Goal: Task Accomplishment & Management: Complete application form

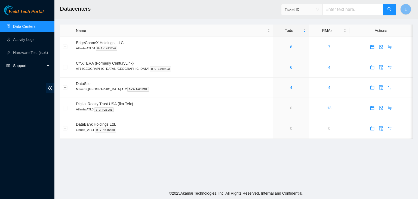
click at [22, 65] on span "Support" at bounding box center [29, 65] width 32 height 11
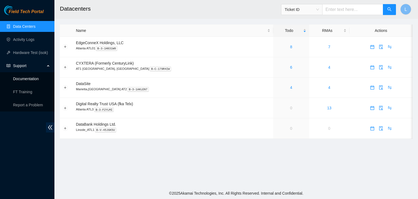
click at [27, 81] on link "Documentation" at bounding box center [26, 78] width 26 height 4
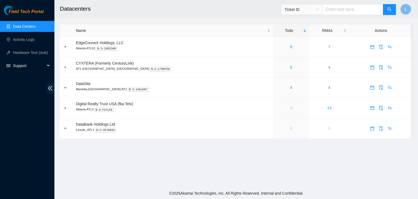
click at [22, 65] on span "Support" at bounding box center [29, 65] width 32 height 11
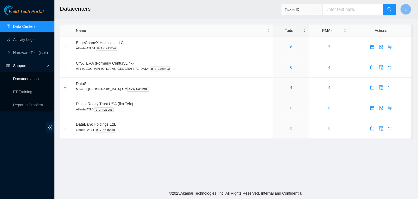
click at [24, 78] on link "Documentation" at bounding box center [26, 78] width 26 height 4
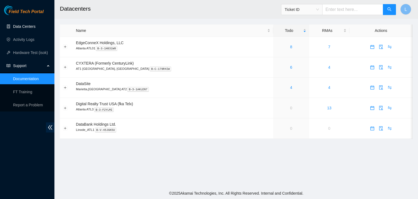
click at [27, 29] on link "Data Centers" at bounding box center [24, 26] width 22 height 4
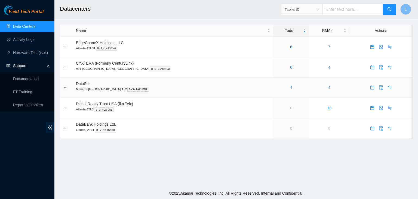
click at [290, 88] on link "4" at bounding box center [291, 87] width 2 height 4
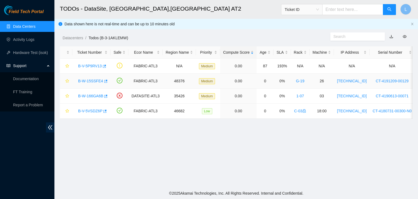
click at [92, 82] on link "B-W-15SSFE4" at bounding box center [90, 81] width 25 height 4
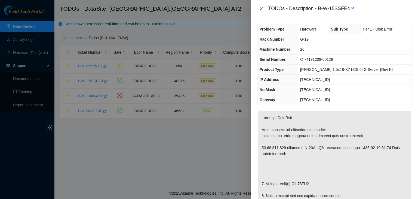
click at [260, 10] on icon "close" at bounding box center [261, 8] width 3 height 3
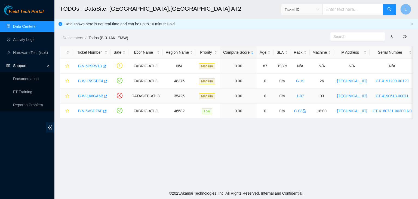
click at [93, 94] on link "B-W-166GA6B" at bounding box center [90, 96] width 25 height 4
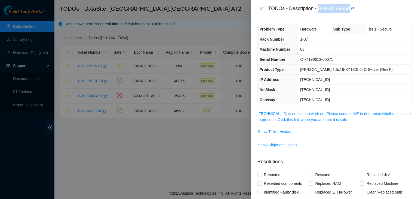
drag, startPoint x: 319, startPoint y: 7, endPoint x: 350, endPoint y: 11, distance: 31.1
click at [350, 11] on div "TODOs - Description - B-W-166GA6B" at bounding box center [339, 8] width 143 height 9
copy div "B-W-166GA6B"
click at [15, 139] on div at bounding box center [209, 99] width 418 height 199
click at [28, 78] on div at bounding box center [209, 99] width 418 height 199
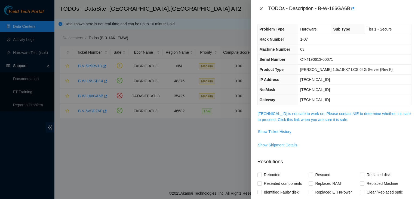
click at [260, 9] on icon "close" at bounding box center [261, 9] width 4 height 4
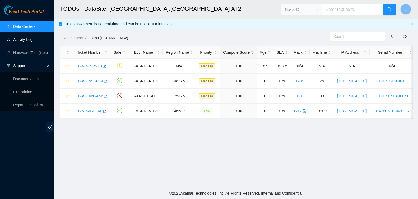
click at [23, 40] on link "Activity Logs" at bounding box center [23, 39] width 21 height 4
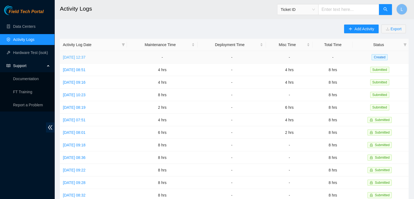
click at [85, 57] on link "[DATE] 12:37" at bounding box center [74, 57] width 23 height 4
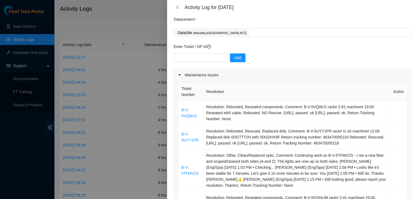
scroll to position [27, 0]
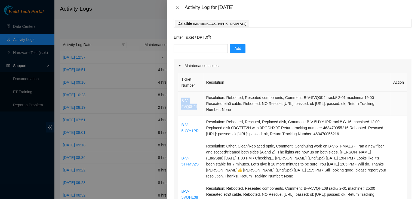
drag, startPoint x: 196, startPoint y: 106, endPoint x: 180, endPoint y: 101, distance: 17.2
click at [180, 101] on td "B-V-5VQ0K2I" at bounding box center [190, 103] width 25 height 24
copy link "B-V-5VQ0K2I"
click at [183, 47] on input "text" at bounding box center [201, 48] width 54 height 9
paste input "B-V-5VQ0K2I"
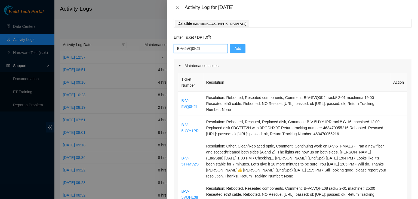
type input "B-V-5VQ0K2I"
click at [236, 49] on span "Add" at bounding box center [237, 48] width 7 height 6
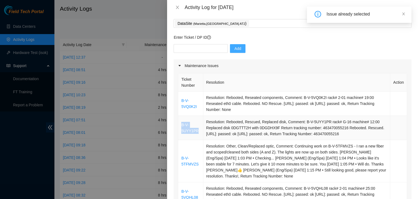
drag, startPoint x: 199, startPoint y: 131, endPoint x: 180, endPoint y: 125, distance: 20.6
click at [180, 126] on td "B-V-5UYY1PR" at bounding box center [190, 128] width 25 height 24
copy link "B-V-5UYY1PR"
click at [192, 53] on div "Add" at bounding box center [293, 51] width 238 height 15
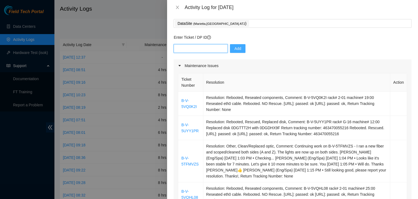
click at [194, 49] on input "text" at bounding box center [201, 48] width 54 height 9
paste input "B-V-5UYY1PR"
type input "B-V-5UYY1PR"
click at [236, 50] on span "Add" at bounding box center [237, 48] width 7 height 6
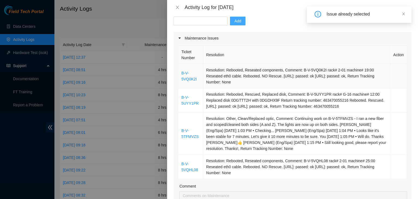
scroll to position [82, 0]
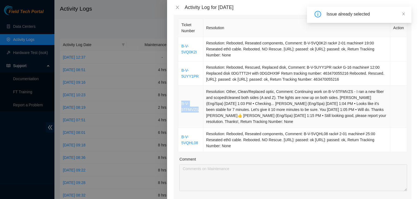
drag, startPoint x: 198, startPoint y: 111, endPoint x: 180, endPoint y: 103, distance: 19.5
click at [180, 103] on td "B-V-5TFMVZS" at bounding box center [190, 106] width 25 height 42
copy link "B-V-5TFMVZS"
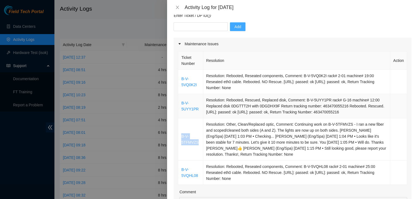
scroll to position [27, 0]
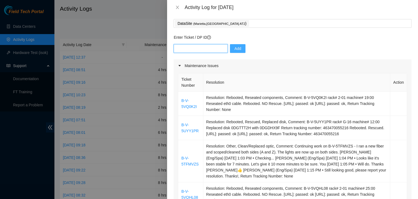
click at [202, 50] on input "text" at bounding box center [201, 48] width 54 height 9
paste input "B-V-5TFMVZS"
type input "B-V-5TFMVZS"
click at [230, 46] on button "Add" at bounding box center [238, 48] width 16 height 9
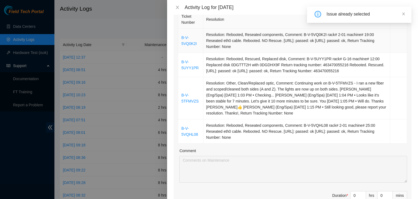
scroll to position [136, 0]
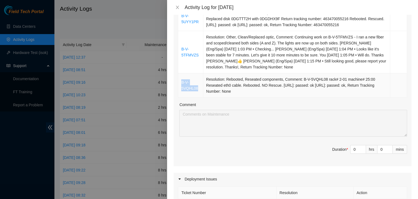
drag, startPoint x: 198, startPoint y: 88, endPoint x: 182, endPoint y: 83, distance: 17.2
click at [182, 83] on td "B-V-5VQHL08" at bounding box center [190, 85] width 25 height 24
copy link "B-V-5VQHL08"
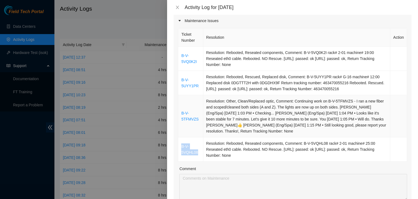
scroll to position [27, 0]
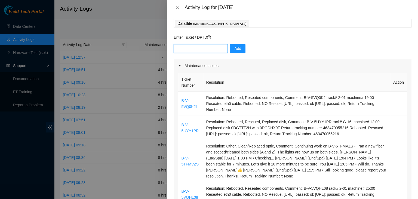
click at [200, 50] on input "text" at bounding box center [201, 48] width 54 height 9
paste input "B-V-5VQHL08"
type input "B-V-5VQHL08"
click at [234, 51] on span "Add" at bounding box center [237, 48] width 7 height 6
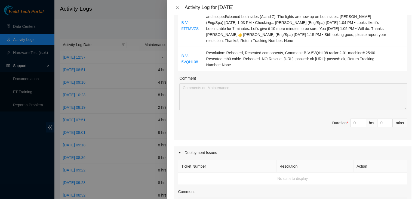
scroll to position [163, 0]
type input "1"
click at [362, 121] on icon "up" at bounding box center [363, 120] width 2 height 2
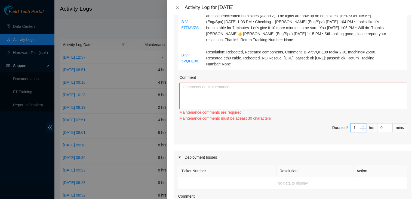
type input "2"
click at [362, 126] on icon "up" at bounding box center [363, 126] width 2 height 2
type input "3"
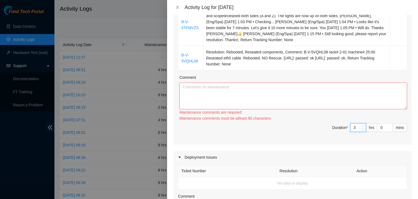
click at [362, 126] on icon "up" at bounding box center [363, 126] width 2 height 2
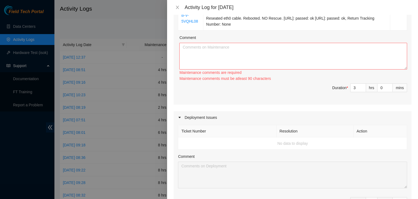
scroll to position [190, 0]
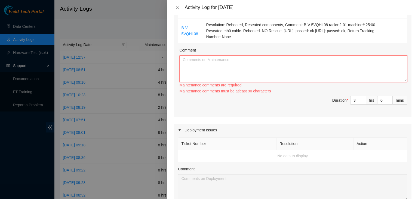
click at [264, 64] on textarea "Comment" at bounding box center [293, 68] width 228 height 27
paste textarea "[DATE] – Reported to DS-DataSite at 06:26 AM; resolved 4 tickets, including 3 E…"
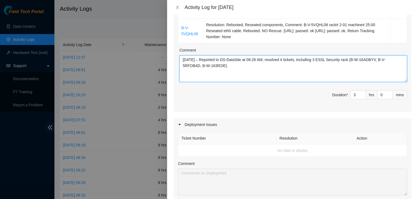
click at [192, 58] on textarea "[DATE] – Reported to DS-DataSite at 06:26 AM; resolved 4 tickets, including 3 E…" at bounding box center [293, 68] width 228 height 27
click at [262, 60] on textarea "[DATE] – Reported to DS-DataSite at 06:26 AM; resolved 4 tickets, including 3 E…" at bounding box center [293, 68] width 228 height 27
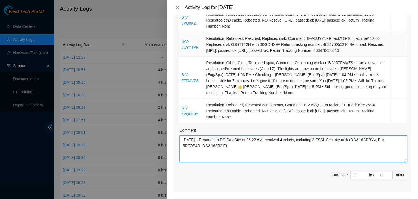
scroll to position [136, 0]
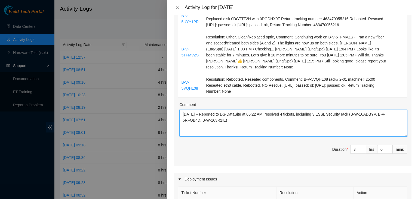
click at [317, 114] on textarea "[DATE] – Reported to DS-DataSite at 06:22 AM; resolved 4 tickets, including 3 E…" at bounding box center [293, 123] width 228 height 27
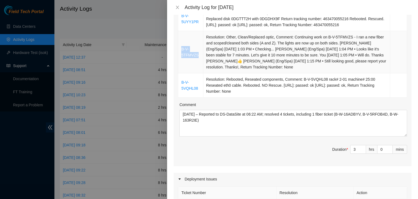
drag, startPoint x: 197, startPoint y: 56, endPoint x: 181, endPoint y: 50, distance: 16.7
click at [181, 50] on td "B-V-5TFMVZS" at bounding box center [190, 52] width 25 height 42
copy link "B-V-5TFMVZS"
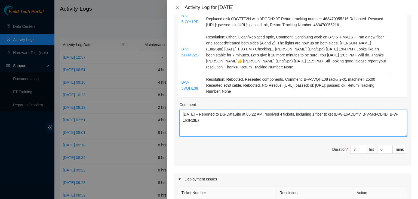
drag, startPoint x: 202, startPoint y: 120, endPoint x: 340, endPoint y: 109, distance: 137.8
click at [340, 110] on textarea "[DATE] – Reported to DS-DataSite at 06:22 AM; resolved 4 tickets, including 1 f…" at bounding box center [293, 123] width 228 height 27
paste textarea "B-V-5TFMVZS"
click at [373, 114] on textarea "[DATE] – Reported to DS-DataSite at 06:22 AM; resolved 4 tickets, including 1 f…" at bounding box center [293, 123] width 228 height 27
paste textarea "Processed incoming and outgoing packages."
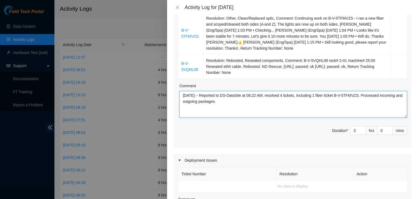
scroll to position [163, 0]
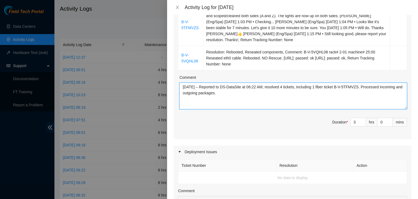
drag, startPoint x: 184, startPoint y: 87, endPoint x: 191, endPoint y: 89, distance: 8.0
click at [191, 89] on textarea "[DATE] – Reported to DS-DataSite at 06:22 AM; resolved 4 tickets, including 1 f…" at bounding box center [293, 95] width 228 height 27
drag, startPoint x: 202, startPoint y: 87, endPoint x: 182, endPoint y: 85, distance: 19.5
click at [182, 85] on textarea "[DATE] – Reported to DS-DataSite at 06:22 AM; resolved 4 tickets, including 1 f…" at bounding box center [293, 95] width 228 height 27
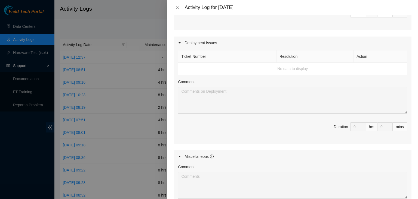
scroll to position [299, 0]
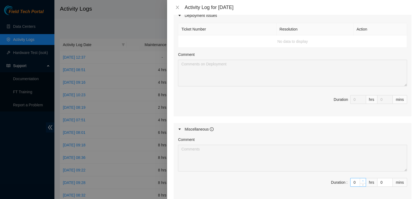
type textarea "[DATE] – Reported to DS-DataSite at 06:22 AM; resolved 4 tickets, including 1 f…"
type input "1"
type input "4"
click at [362, 180] on icon "up" at bounding box center [363, 181] width 2 height 2
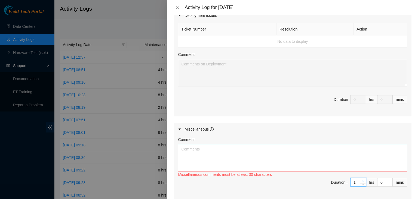
type input "2"
type input "5"
click at [362, 180] on icon "up" at bounding box center [363, 181] width 2 height 2
type input "3"
type input "6"
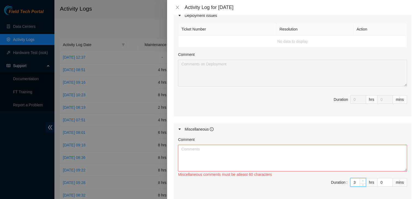
click at [362, 180] on icon "up" at bounding box center [363, 181] width 2 height 2
type input "4"
type input "7"
click at [362, 180] on icon "up" at bounding box center [363, 181] width 2 height 2
type input "5"
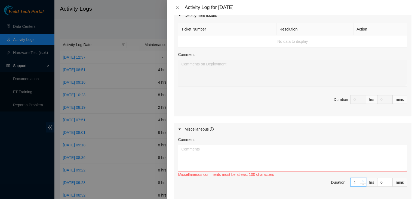
type input "8"
click at [362, 180] on icon "up" at bounding box center [363, 181] width 2 height 2
click at [299, 152] on textarea "Comment" at bounding box center [292, 157] width 229 height 27
paste textarea "[DATE]"
click at [307, 148] on textarea "[DATE] - [PERSON_NAME] came to DS-Datasite to assisted me to do traces from" at bounding box center [292, 157] width 229 height 27
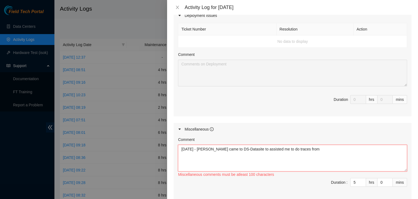
paste textarea "Viavi OTDR"
paste textarea "Optical Time Domain Reflectometer"
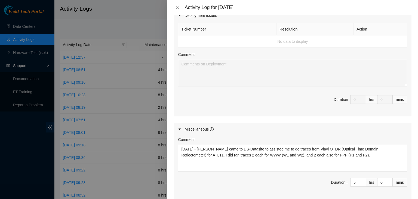
click at [378, 189] on div "Comment [DATE] - [PERSON_NAME] came to DS-Datasite to assisted me to do traces …" at bounding box center [293, 167] width 238 height 64
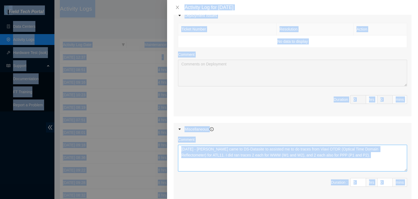
click at [333, 157] on textarea "[DATE] - [PERSON_NAME] came to DS-Datasite to assisted me to do traces from Via…" at bounding box center [292, 157] width 229 height 27
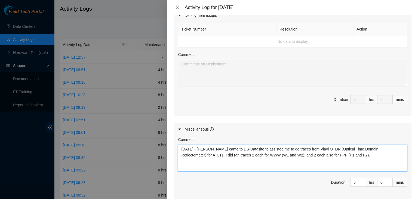
paste textarea "– In the morning, [PERSON_NAME] came to DS-Datasite to assist me with running t…"
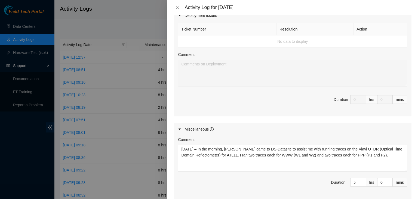
click at [297, 113] on div "Ticket Number Resolution Action No data to display Comment Duration 0 hrs 0 mins" at bounding box center [293, 69] width 238 height 94
click at [225, 189] on div "Comment [DATE] – In the morning, [PERSON_NAME] came to DS-Datasite to assist me…" at bounding box center [293, 167] width 238 height 64
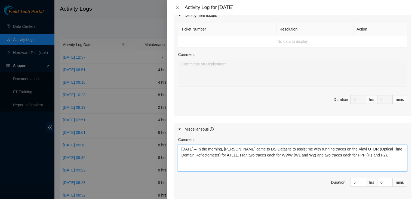
click at [266, 153] on textarea "[DATE] – In the morning, [PERSON_NAME] came to DS-Datasite to assist me with ru…" at bounding box center [292, 157] width 229 height 27
paste textarea "assisted me at DS-Datasite with Viavi OTDR traces for ATL11 (2 each for WWW W1/…"
type textarea "[DATE] – In the morning, [PERSON_NAME] assisted me at DS-Datasite with Viavi OT…"
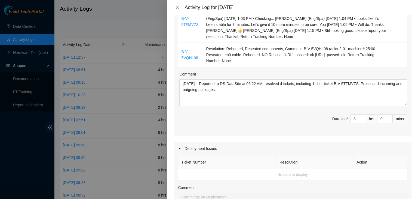
scroll to position [163, 0]
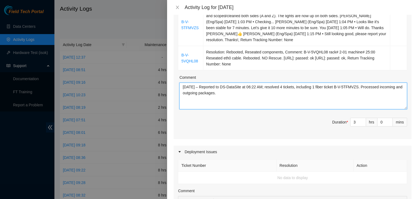
click at [257, 94] on textarea "[DATE] – Reported to DS-DataSite at 06:22 AM; resolved 4 tickets, including 1 f…" at bounding box center [293, 95] width 228 height 27
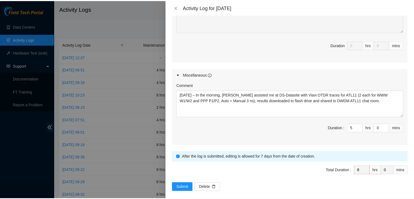
scroll to position [357, 0]
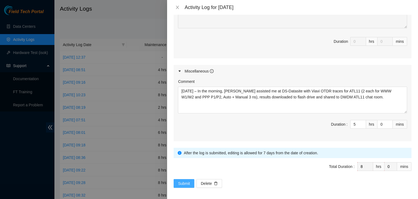
click at [180, 180] on span "Submit" at bounding box center [184, 183] width 12 height 6
